Goal: Task Accomplishment & Management: Manage account settings

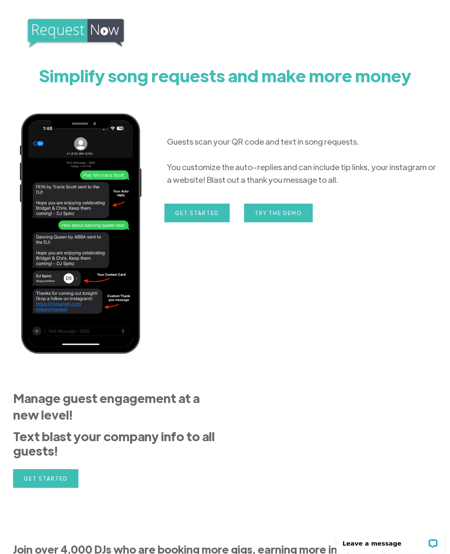
click at [81, 34] on img at bounding box center [76, 33] width 100 height 32
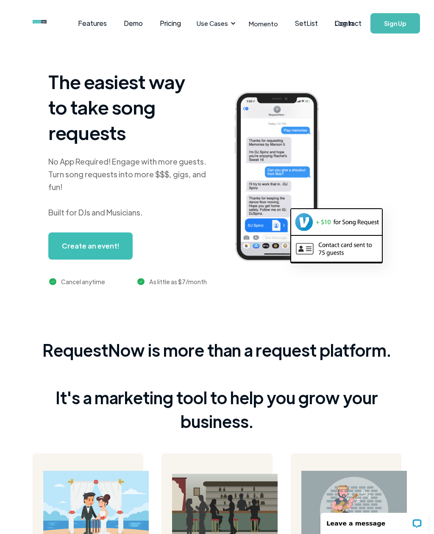
scroll to position [7, 0]
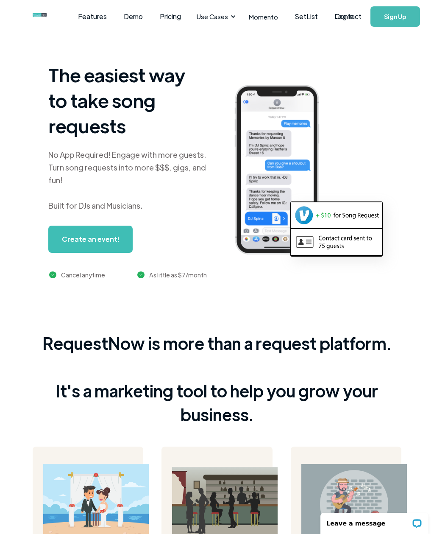
click at [345, 14] on link "Log In" at bounding box center [344, 17] width 36 height 30
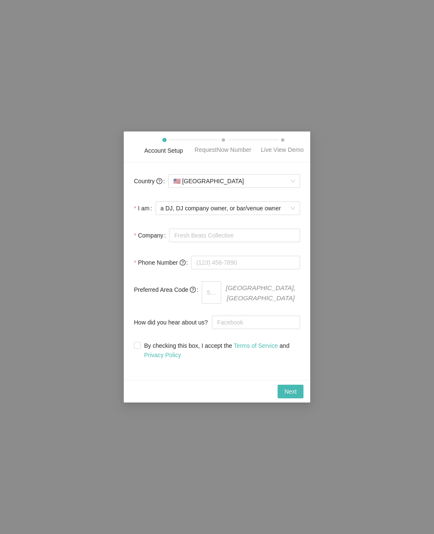
click at [260, 396] on div "Next" at bounding box center [217, 392] width 173 height 14
click at [258, 392] on div "Next" at bounding box center [217, 392] width 173 height 14
click at [251, 398] on div "Next" at bounding box center [217, 392] width 173 height 14
click at [253, 398] on div "Next" at bounding box center [217, 392] width 173 height 14
click at [257, 397] on div "Next" at bounding box center [217, 392] width 173 height 14
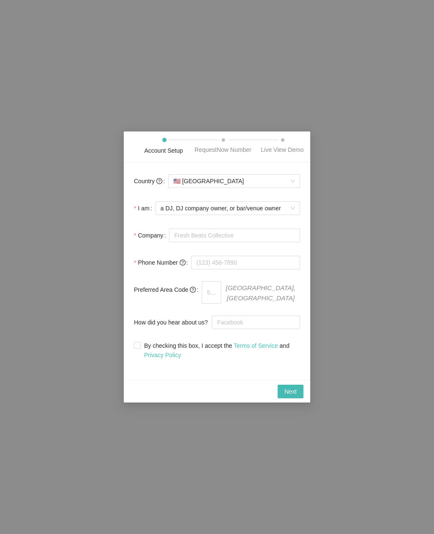
click at [259, 393] on div "Next" at bounding box center [217, 392] width 173 height 14
click at [260, 393] on div "Next" at bounding box center [217, 392] width 173 height 14
